Goal: Navigation & Orientation: Find specific page/section

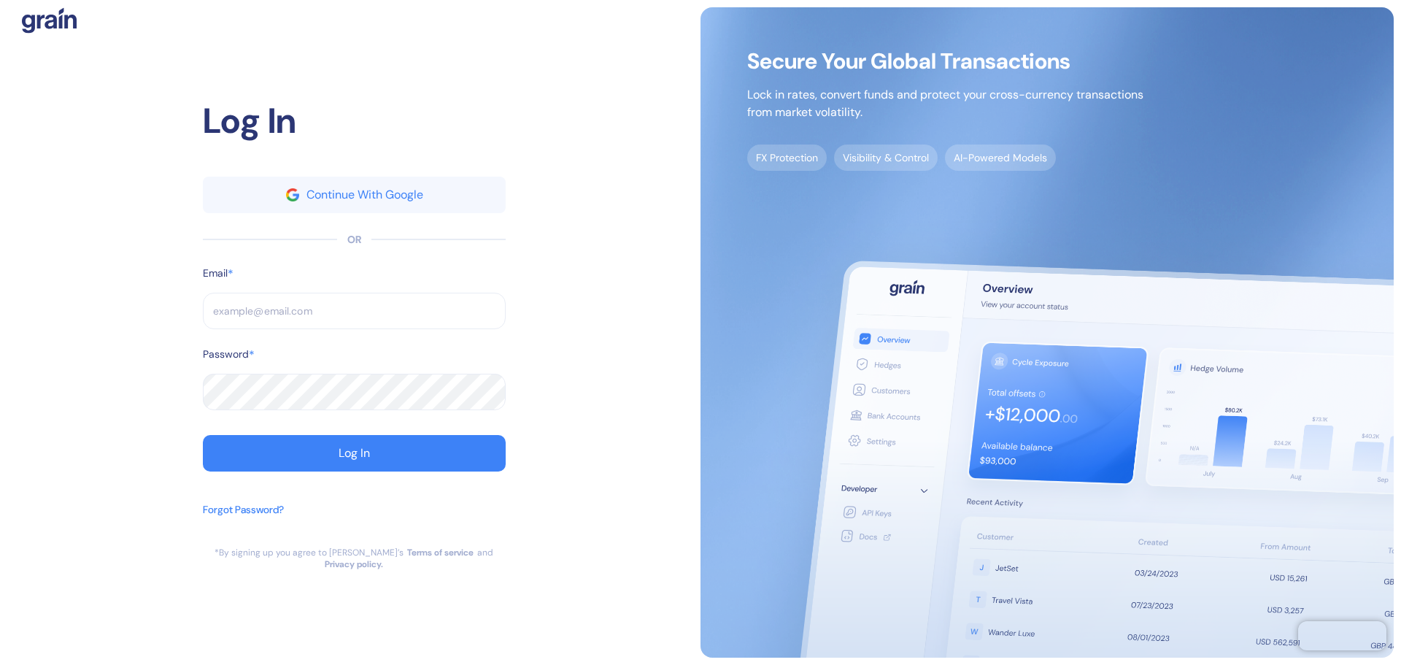
type input "[PERSON_NAME][EMAIL_ADDRESS][PERSON_NAME][DOMAIN_NAME]"
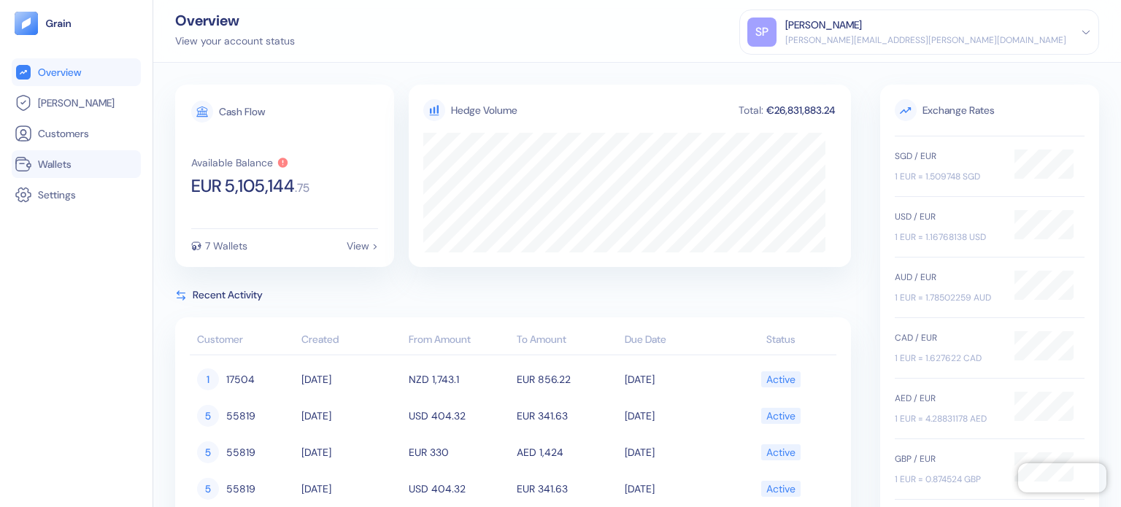
click at [90, 170] on link "Wallets" at bounding box center [76, 164] width 123 height 18
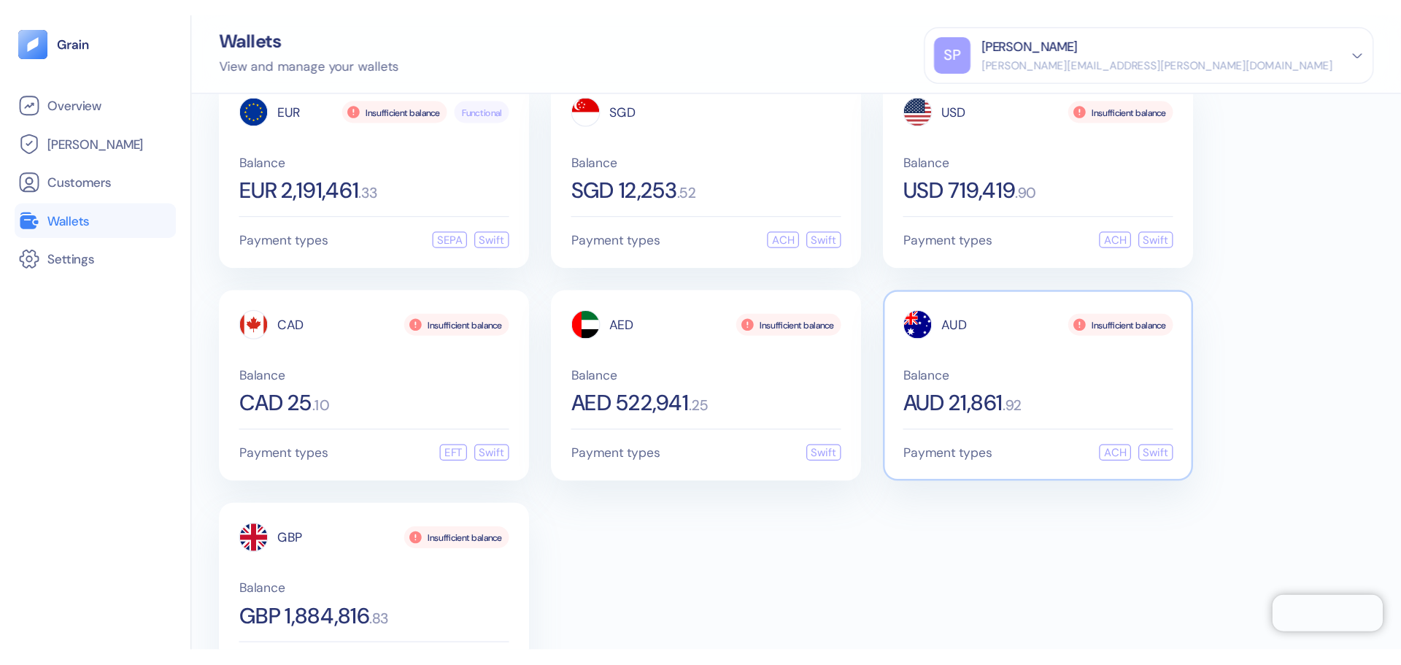
scroll to position [88, 0]
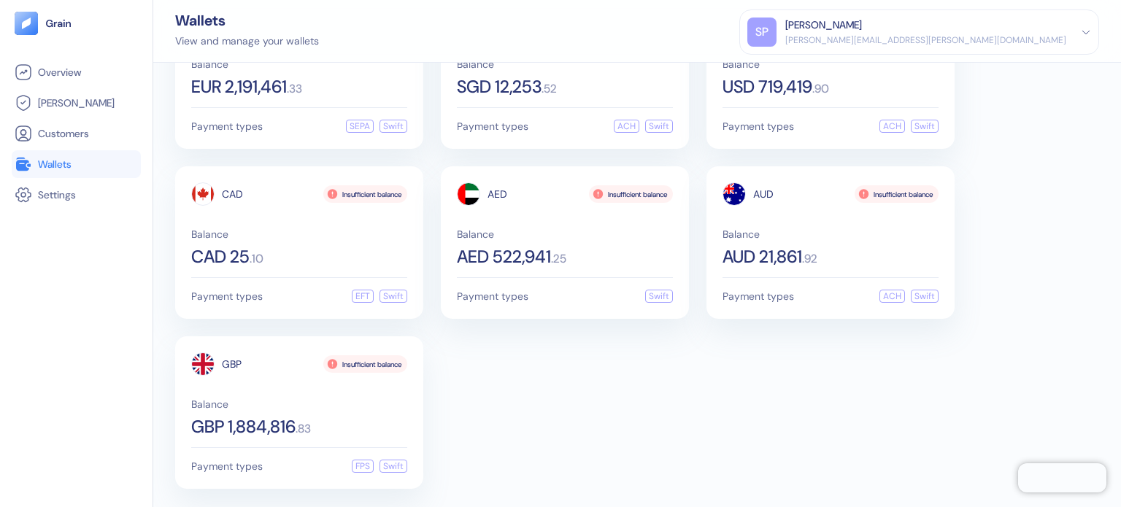
click at [578, 383] on div "EUR Insufficient balance Functional Balance EUR 2,191,461 . 33 Payment types SE…" at bounding box center [637, 242] width 924 height 493
click at [683, 432] on div "EUR Insufficient balance Functional Balance EUR 2,191,461 . 33 Payment types SE…" at bounding box center [637, 242] width 924 height 493
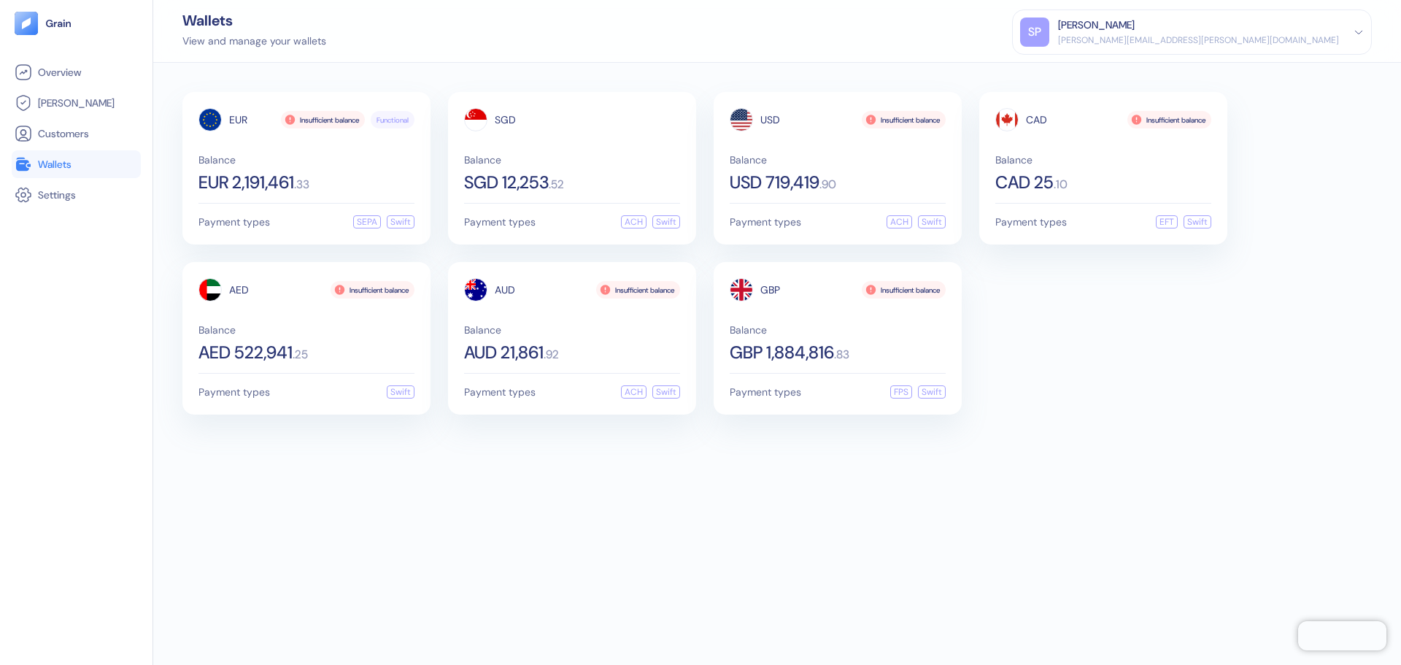
scroll to position [0, 0]
